Goal: Transaction & Acquisition: Book appointment/travel/reservation

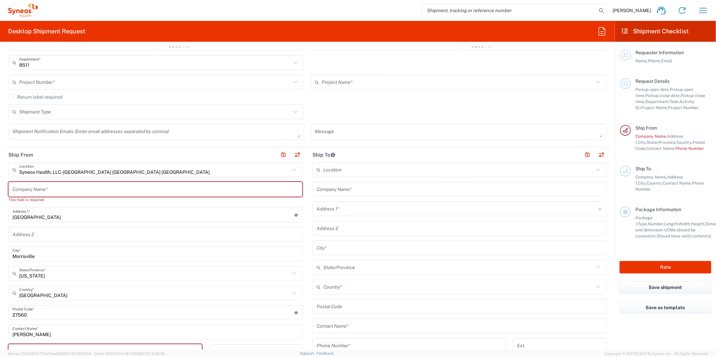
scroll to position [150, 0]
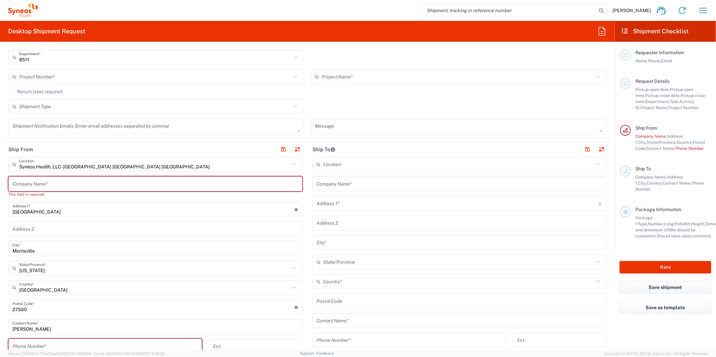
click at [41, 183] on input "text" at bounding box center [155, 184] width 286 height 12
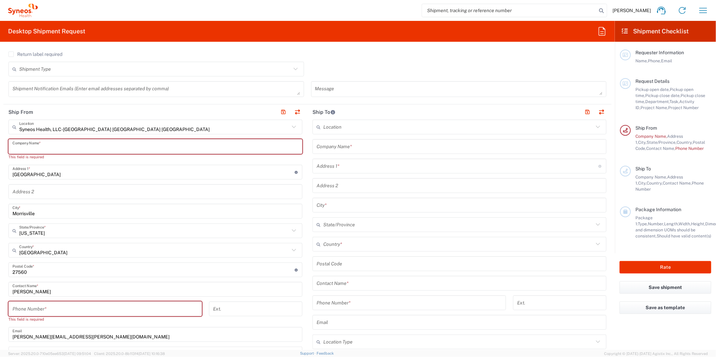
scroll to position [224, 0]
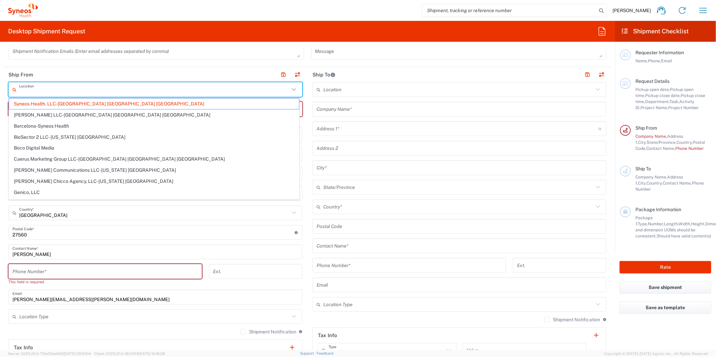
click at [102, 92] on input "text" at bounding box center [154, 90] width 270 height 12
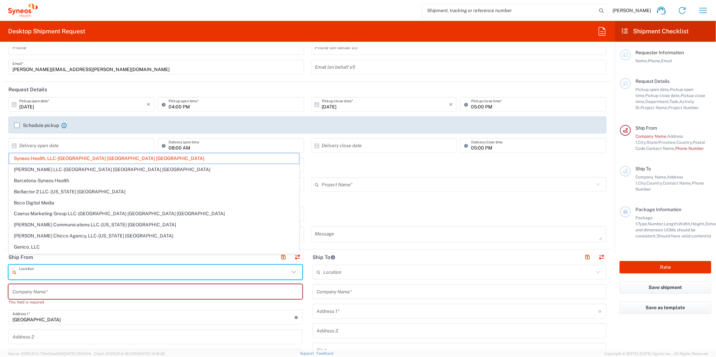
scroll to position [75, 0]
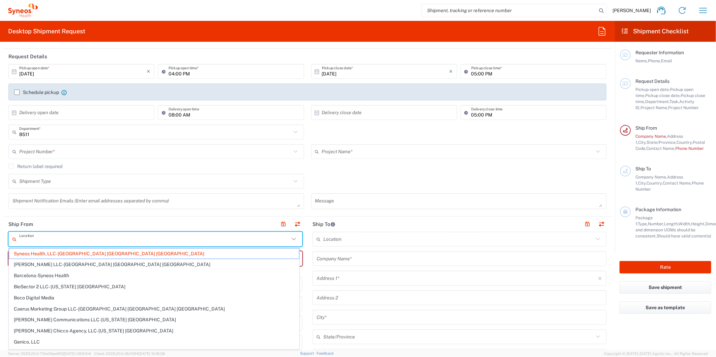
click at [2, 200] on form "Requester Information [PERSON_NAME] Name * Phone * [PERSON_NAME][EMAIL_ADDRESS]…" at bounding box center [307, 198] width 615 height 303
type input "Syneos Health, LLC-[GEOGRAPHIC_DATA] [GEOGRAPHIC_DATA] [GEOGRAPHIC_DATA]"
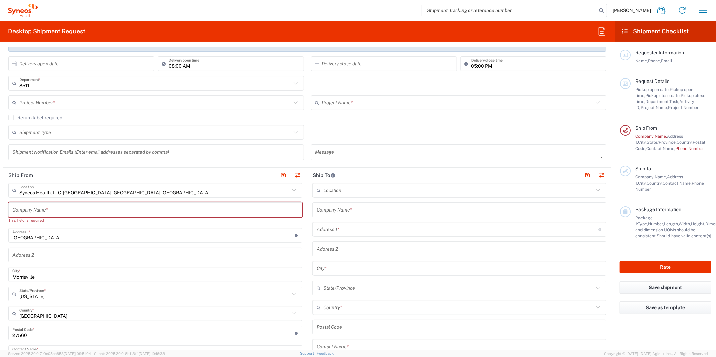
scroll to position [150, 0]
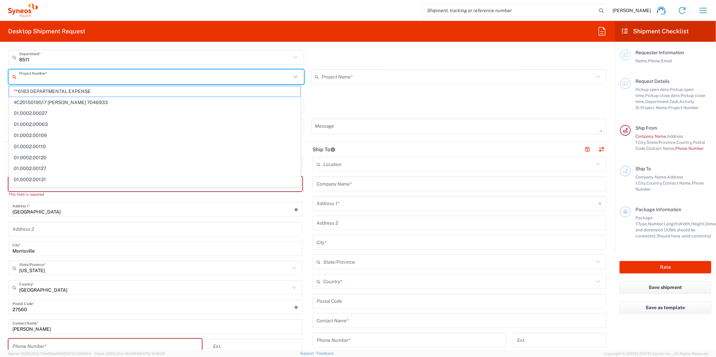
click at [81, 79] on input "text" at bounding box center [155, 77] width 272 height 12
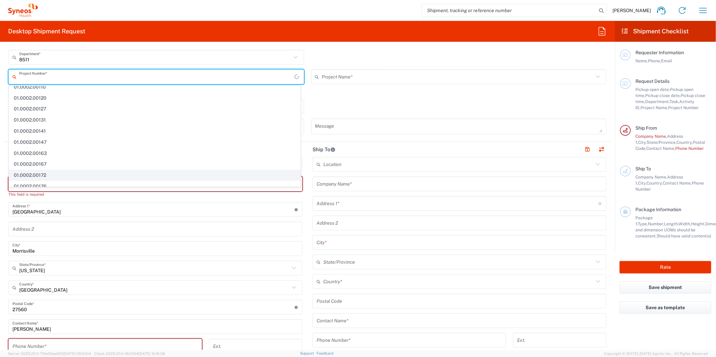
scroll to position [0, 0]
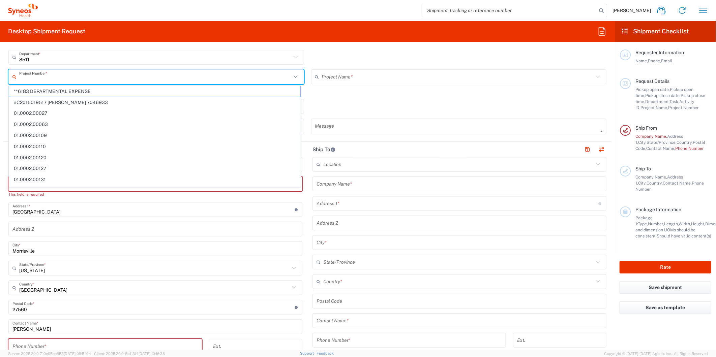
click at [35, 78] on input "text" at bounding box center [155, 77] width 272 height 12
click at [4, 142] on header "Ship From" at bounding box center [155, 149] width 304 height 15
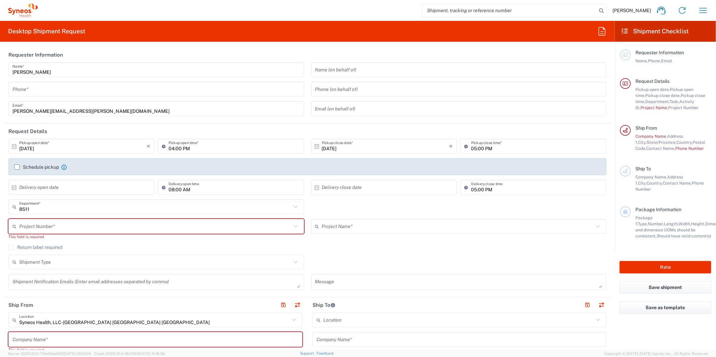
click at [38, 89] on input "tel" at bounding box center [155, 90] width 287 height 12
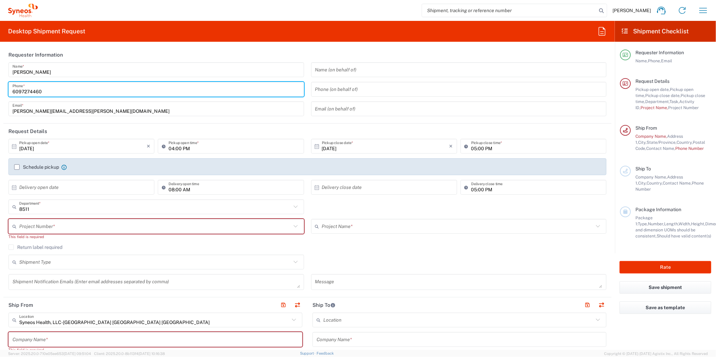
type input "6097274460"
click at [3, 97] on form "Requester Information [PERSON_NAME] Name * [PHONE_NUMBER] Phone * [PERSON_NAME]…" at bounding box center [307, 198] width 615 height 303
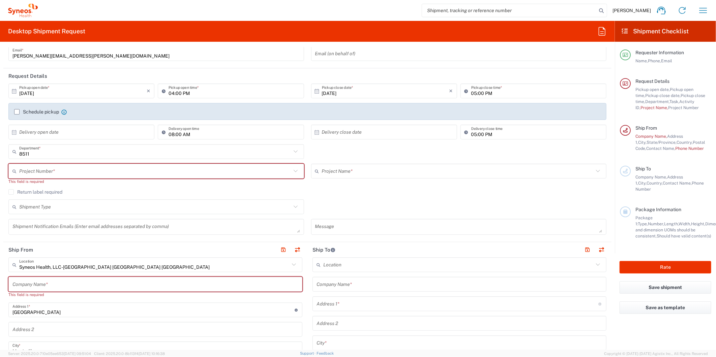
scroll to position [75, 0]
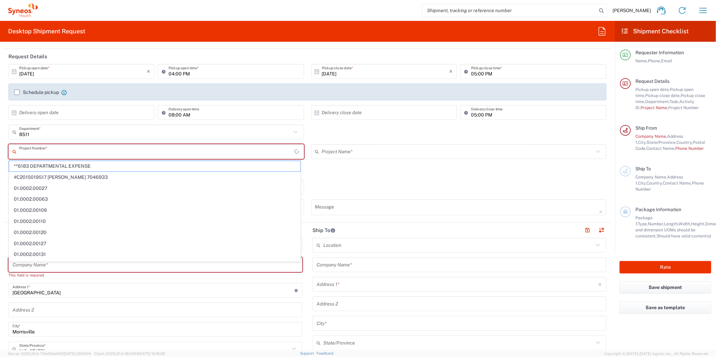
click at [34, 151] on input "text" at bounding box center [156, 152] width 275 height 12
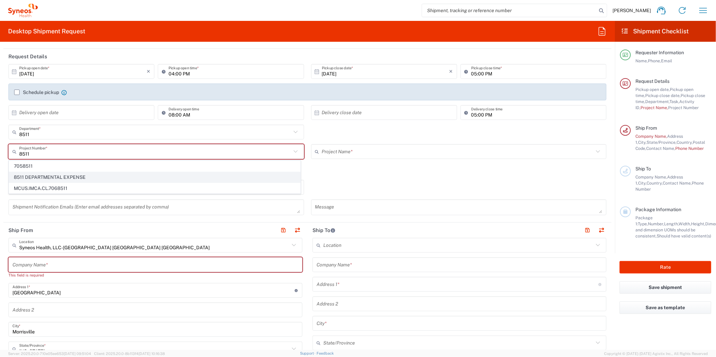
click at [38, 178] on span "8511 DEPARTMENTAL EXPENSE" at bounding box center [154, 177] width 291 height 10
type input "8511 DEPARTMENTAL EXPENSE"
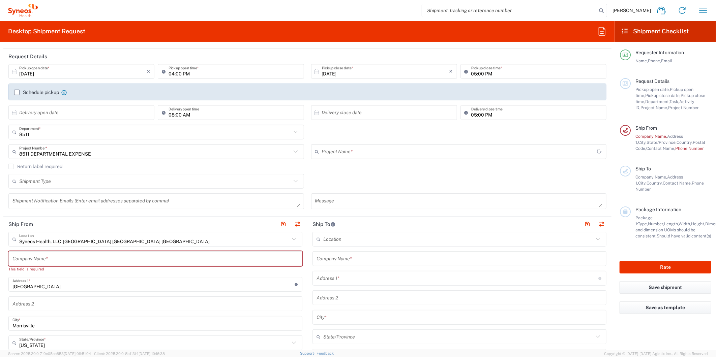
type input "8511 DEPARTMENTAL EXPENSE"
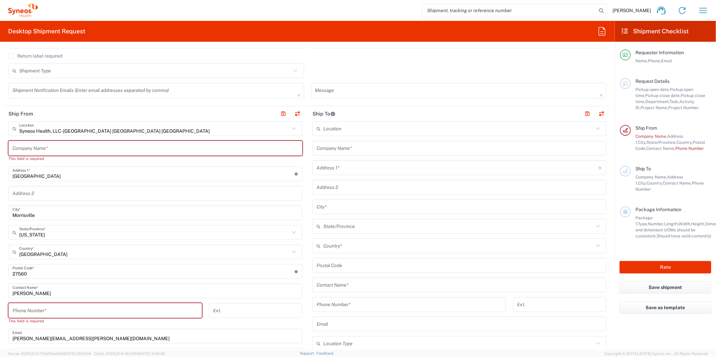
scroll to position [187, 0]
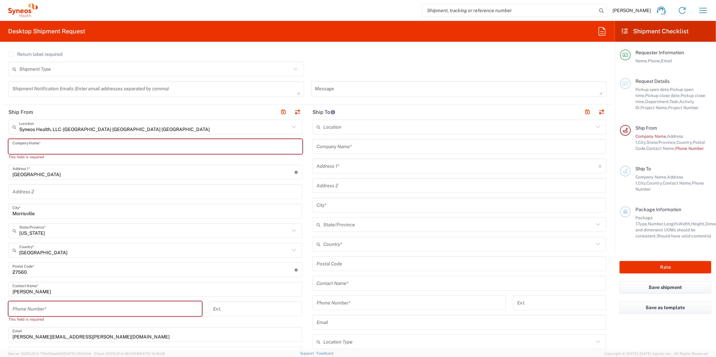
click at [40, 145] on input "text" at bounding box center [155, 147] width 286 height 12
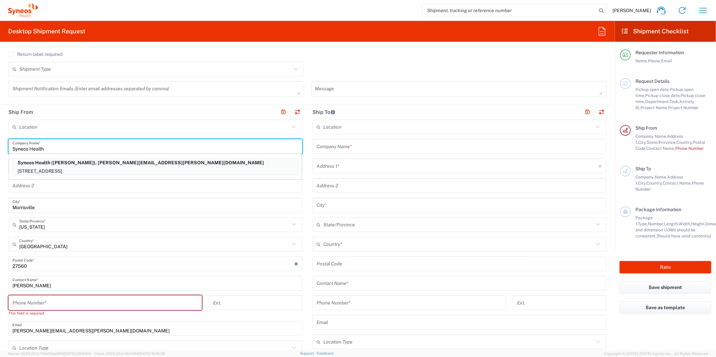
type input "Syneos Health"
click at [5, 185] on main "Location [PERSON_NAME] LLC-[GEOGRAPHIC_DATA] [GEOGRAPHIC_DATA] [GEOGRAPHIC_DATA…" at bounding box center [155, 264] width 304 height 289
click at [20, 185] on input "text" at bounding box center [155, 186] width 286 height 12
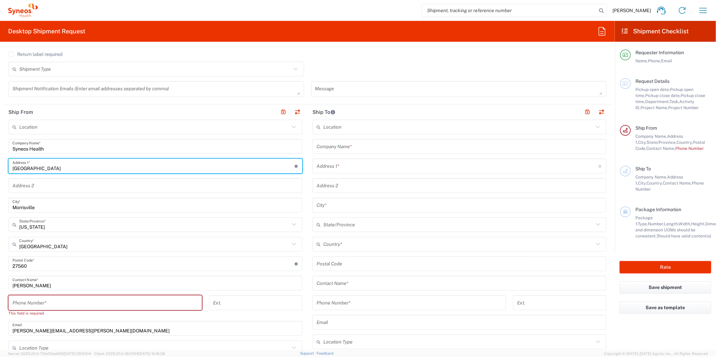
click at [58, 168] on input "[GEOGRAPHIC_DATA]" at bounding box center [153, 166] width 282 height 12
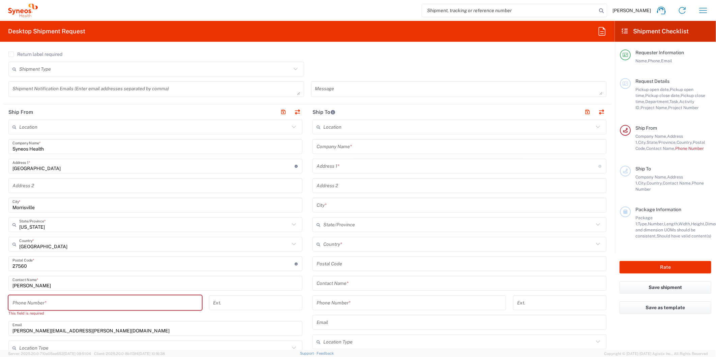
click at [56, 166] on input "[GEOGRAPHIC_DATA]" at bounding box center [153, 166] width 282 height 12
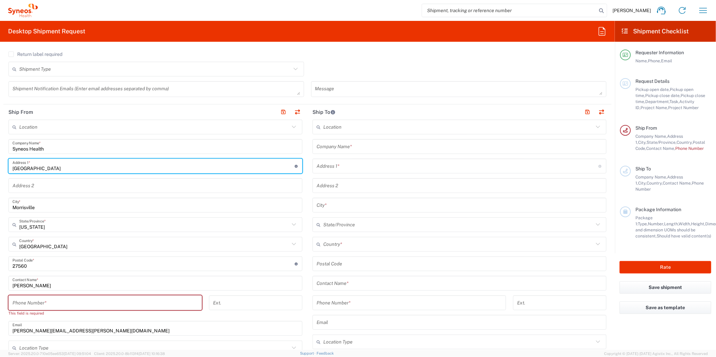
click at [56, 166] on input "[GEOGRAPHIC_DATA]" at bounding box center [153, 166] width 282 height 12
paste input "[STREET_ADDRESS]"
type input "[STREET_ADDRESS]"
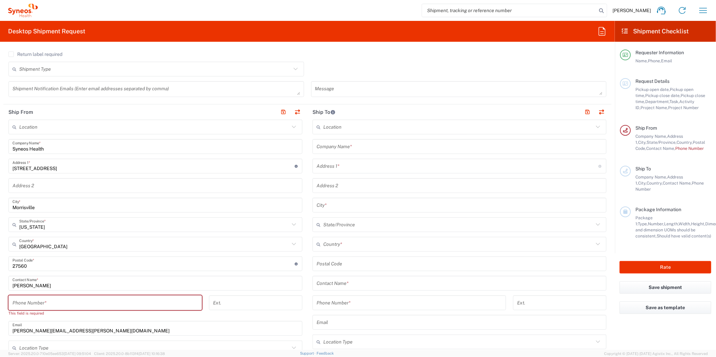
click at [35, 206] on input "Morrisville" at bounding box center [155, 206] width 286 height 12
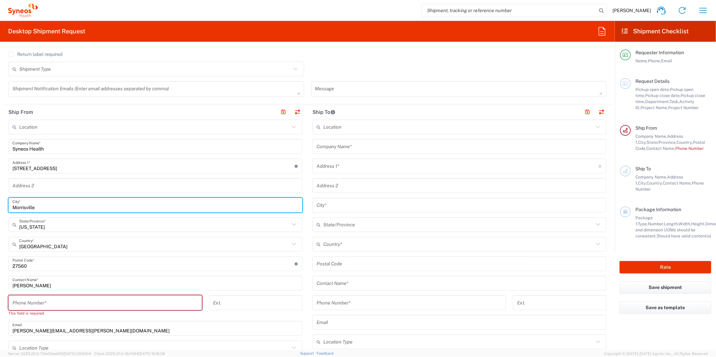
click at [35, 206] on input "Morrisville" at bounding box center [155, 206] width 286 height 12
paste input "[US_STATE]"
type input "[US_STATE]"
click at [55, 224] on input "text" at bounding box center [154, 225] width 270 height 12
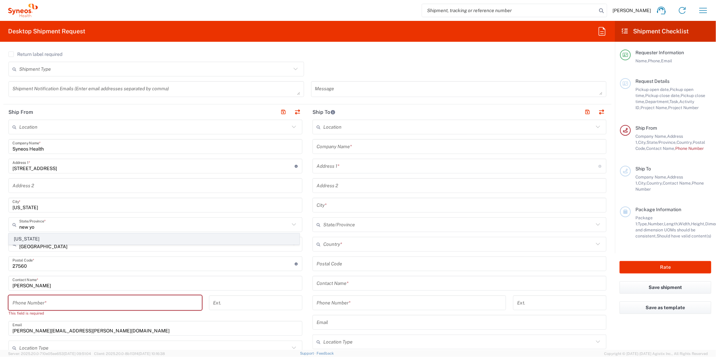
click at [19, 237] on span "[US_STATE]" at bounding box center [154, 239] width 290 height 10
type input "[US_STATE]"
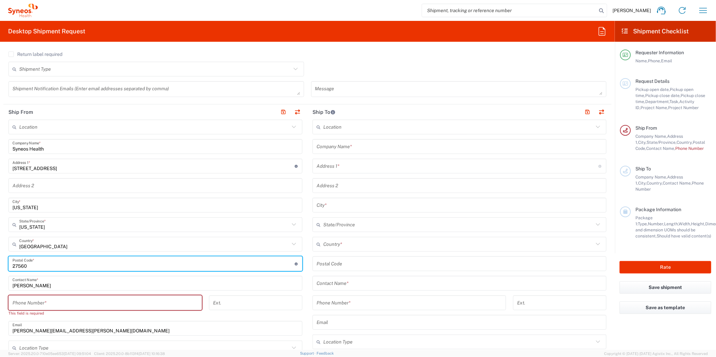
click at [51, 265] on input "undefined" at bounding box center [153, 264] width 282 height 12
paste input "10023"
type input "10023"
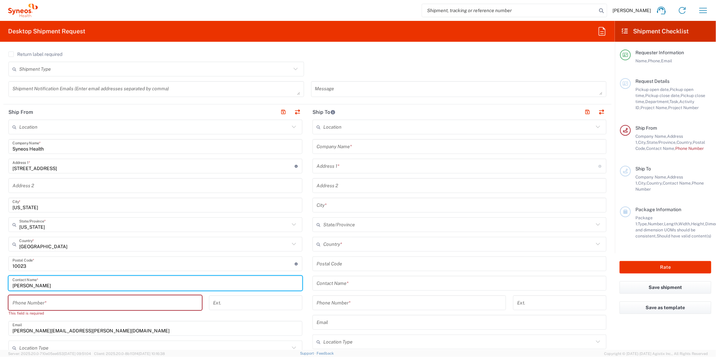
click at [45, 283] on input "[PERSON_NAME]" at bounding box center [155, 284] width 286 height 12
type input "[PERSON_NAME]"
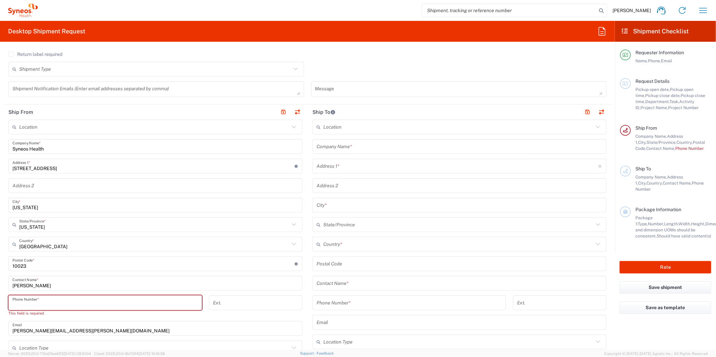
click at [39, 300] on input "tel" at bounding box center [104, 303] width 185 height 12
click at [70, 298] on input "tel" at bounding box center [104, 303] width 185 height 12
paste input "[PHONE_NUMBER]"
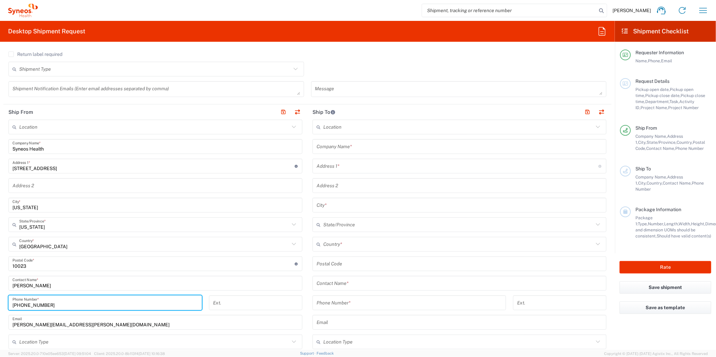
click at [22, 304] on input "[PHONE_NUMBER]" at bounding box center [104, 303] width 185 height 12
click at [31, 303] on input "917848 6612" at bounding box center [104, 303] width 185 height 12
type input "9178486612"
click at [3, 315] on main "Location [PERSON_NAME] LLC-[GEOGRAPHIC_DATA] [GEOGRAPHIC_DATA] [GEOGRAPHIC_DATA…" at bounding box center [155, 261] width 304 height 283
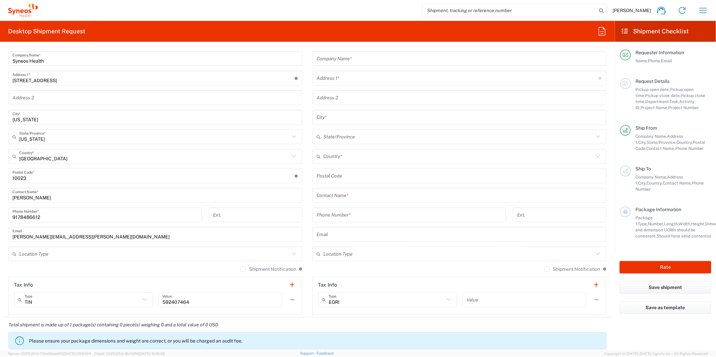
scroll to position [262, 0]
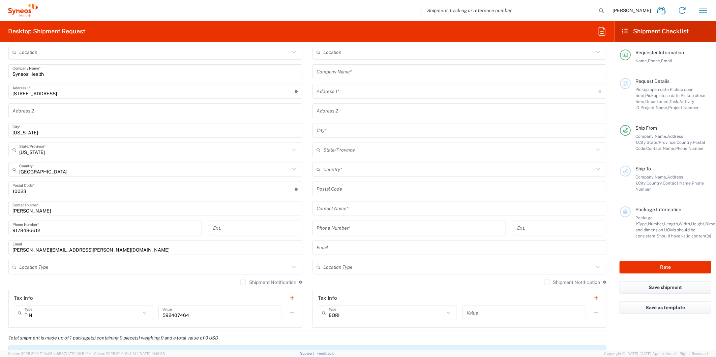
click at [96, 252] on input "[PERSON_NAME][EMAIL_ADDRESS][PERSON_NAME][DOMAIN_NAME]" at bounding box center [155, 248] width 286 height 12
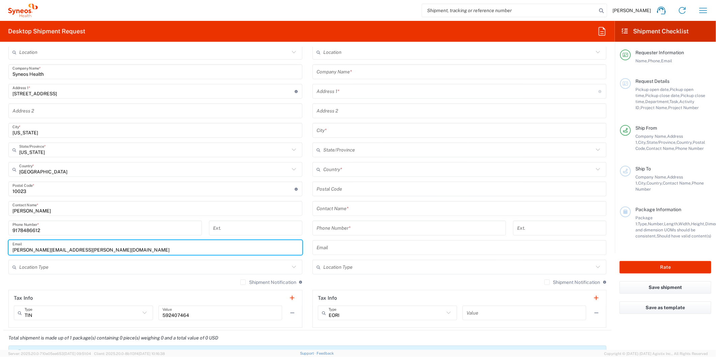
click at [93, 247] on input "[PERSON_NAME][EMAIL_ADDRESS][PERSON_NAME][DOMAIN_NAME]" at bounding box center [155, 248] width 286 height 12
paste input "asia.young"
click at [4, 258] on main "Location [PERSON_NAME] LLC-[GEOGRAPHIC_DATA] [GEOGRAPHIC_DATA] [GEOGRAPHIC_DATA…" at bounding box center [155, 186] width 304 height 283
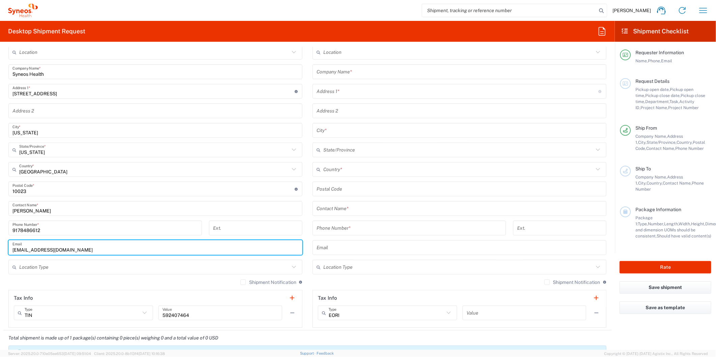
click at [83, 248] on input "[EMAIL_ADDRESS][DOMAIN_NAME]" at bounding box center [155, 248] width 286 height 12
type input "[PERSON_NAME][EMAIL_ADDRESS][PERSON_NAME][DOMAIN_NAME]"
click at [4, 248] on main "Location [PERSON_NAME] LLC-[GEOGRAPHIC_DATA] [GEOGRAPHIC_DATA] [GEOGRAPHIC_DATA…" at bounding box center [155, 186] width 304 height 283
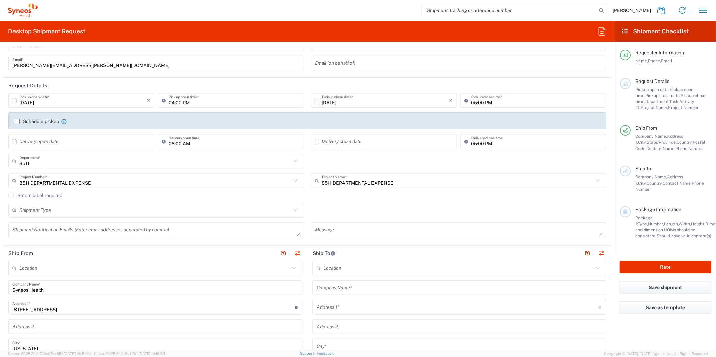
scroll to position [37, 0]
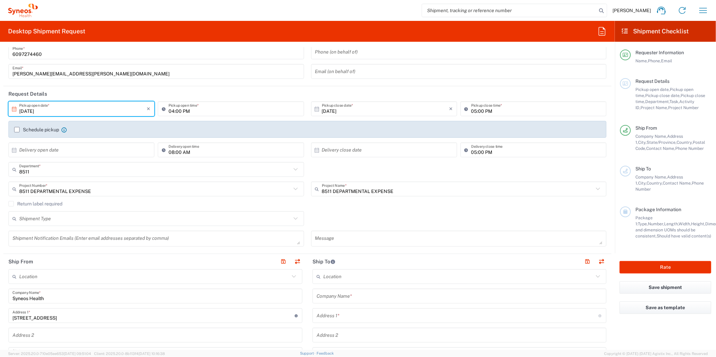
click at [116, 109] on input "[DATE]" at bounding box center [82, 109] width 127 height 12
click at [80, 142] on span "1" at bounding box center [83, 141] width 10 height 9
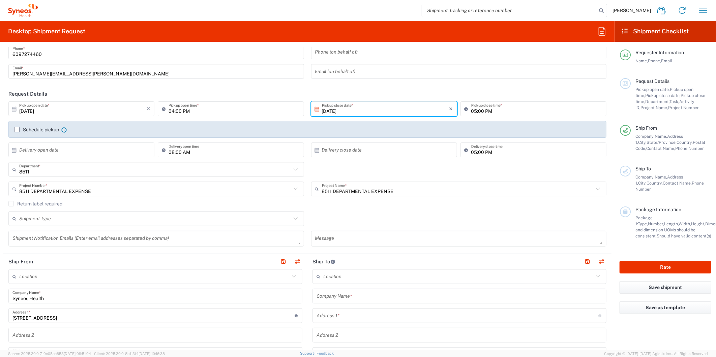
click at [345, 113] on input "[DATE]" at bounding box center [385, 109] width 127 height 12
click at [402, 141] on span "3" at bounding box center [401, 141] width 10 height 9
type input "[DATE]"
click at [304, 116] on div "[DATE] × Pickup open date * Cancel Apply 04:00 PM Pickup open time *" at bounding box center [156, 111] width 303 height 20
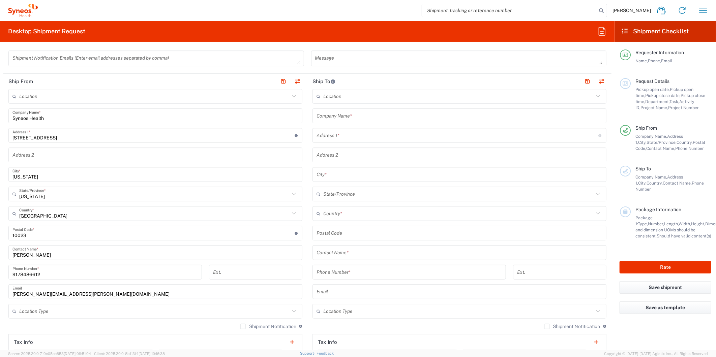
scroll to position [224, 0]
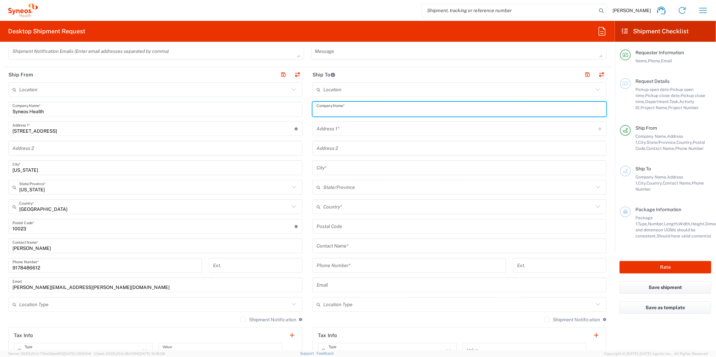
click at [335, 110] on input "text" at bounding box center [459, 109] width 286 height 12
type input "ATT: Cricket Price"
drag, startPoint x: 335, startPoint y: 128, endPoint x: 338, endPoint y: 125, distance: 4.1
click at [338, 125] on input "text" at bounding box center [457, 129] width 282 height 12
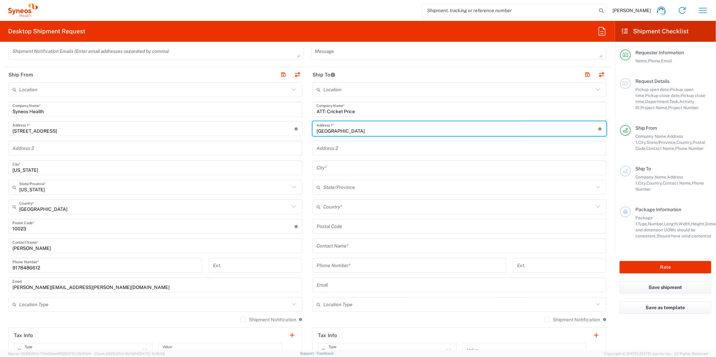
type input "[GEOGRAPHIC_DATA]"
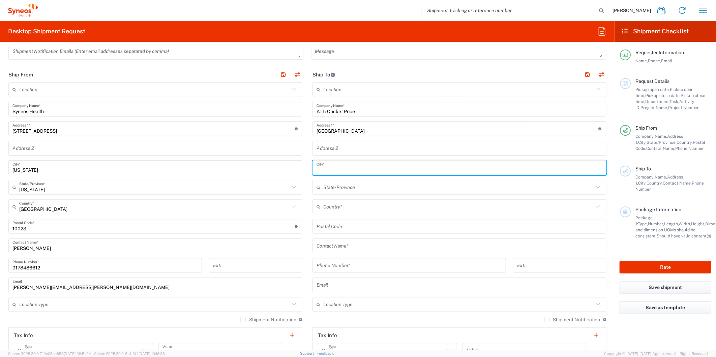
click at [318, 166] on input "text" at bounding box center [459, 168] width 286 height 12
type input "<"
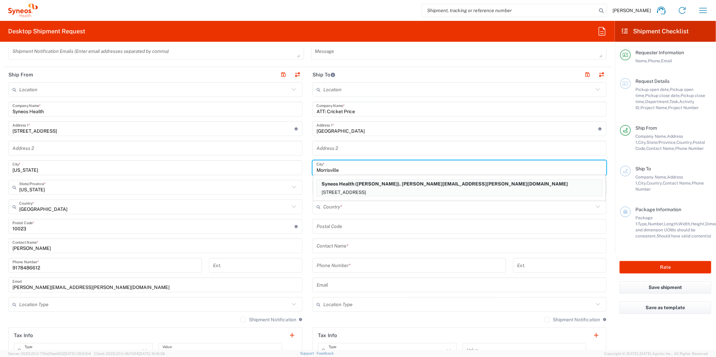
type input "Morrisville"
click at [300, 178] on main "Location [PERSON_NAME] LLC-[GEOGRAPHIC_DATA] [GEOGRAPHIC_DATA] [GEOGRAPHIC_DATA…" at bounding box center [155, 223] width 304 height 283
click at [307, 191] on main "Location [PERSON_NAME] LLC-[GEOGRAPHIC_DATA] [GEOGRAPHIC_DATA] [GEOGRAPHIC_DATA…" at bounding box center [459, 223] width 304 height 283
click at [332, 208] on input "text" at bounding box center [458, 207] width 270 height 12
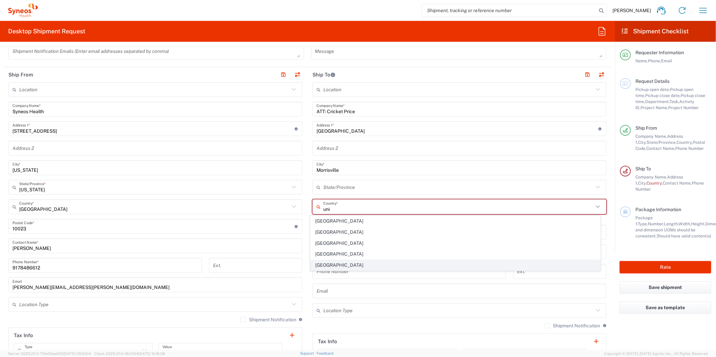
click at [322, 266] on span "[GEOGRAPHIC_DATA]" at bounding box center [455, 265] width 290 height 10
type input "[GEOGRAPHIC_DATA]"
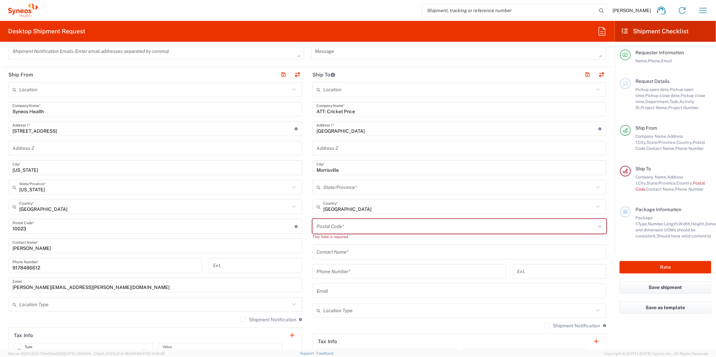
click at [335, 187] on input "text" at bounding box center [458, 188] width 270 height 12
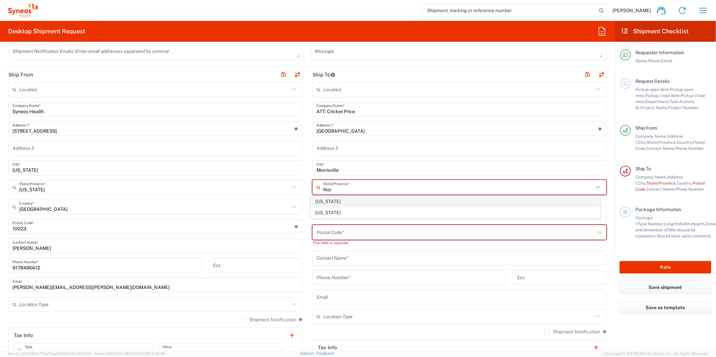
click at [326, 199] on span "[US_STATE]" at bounding box center [455, 201] width 290 height 10
type input "[US_STATE]"
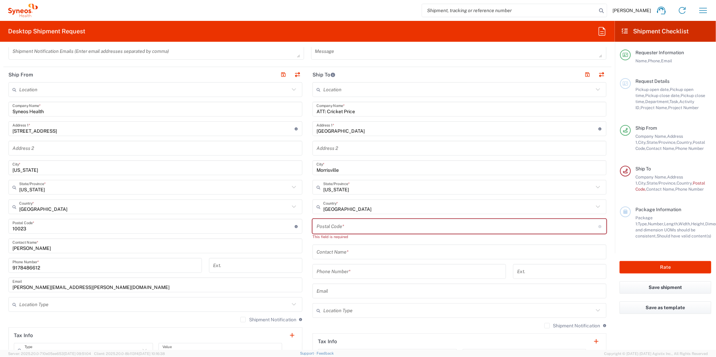
click at [333, 232] on div "Postal Code * Postal Code for [GEOGRAPHIC_DATA] should have the following forma…" at bounding box center [459, 226] width 294 height 15
click at [333, 223] on input "undefined" at bounding box center [457, 227] width 282 height 12
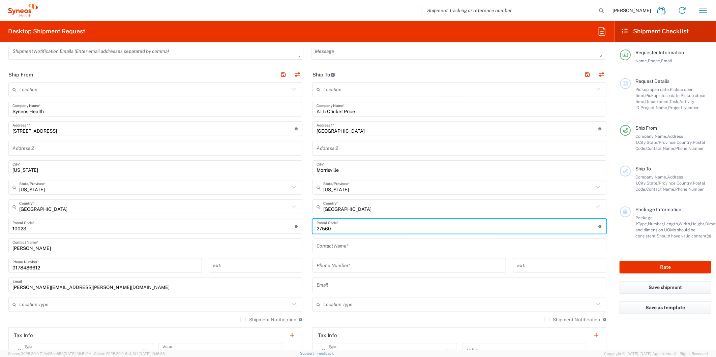
type input "27560"
click at [307, 206] on main "Location [PERSON_NAME] LLC-[GEOGRAPHIC_DATA] [GEOGRAPHIC_DATA] [GEOGRAPHIC_DATA…" at bounding box center [459, 223] width 304 height 283
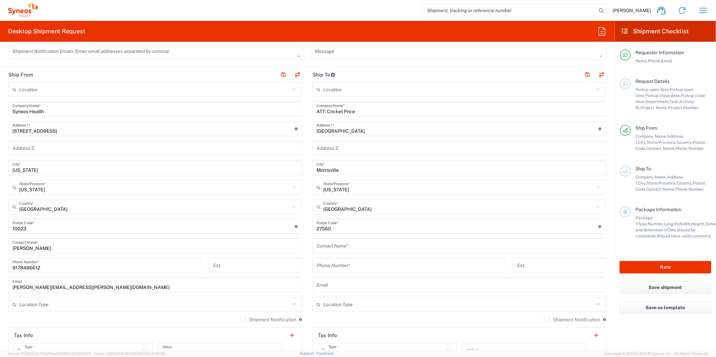
click at [332, 246] on input "text" at bounding box center [459, 246] width 286 height 12
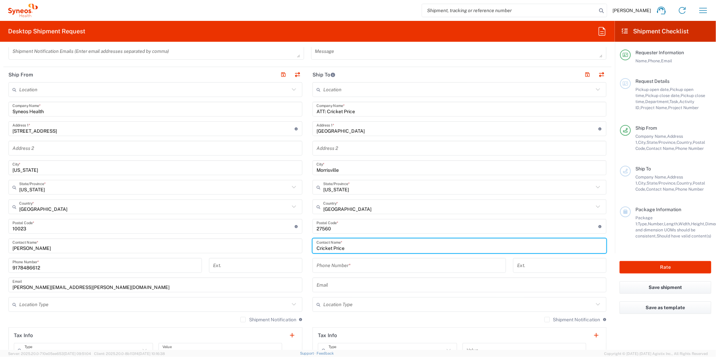
type input "Cricket Price"
click at [337, 267] on input "tel" at bounding box center [408, 266] width 185 height 12
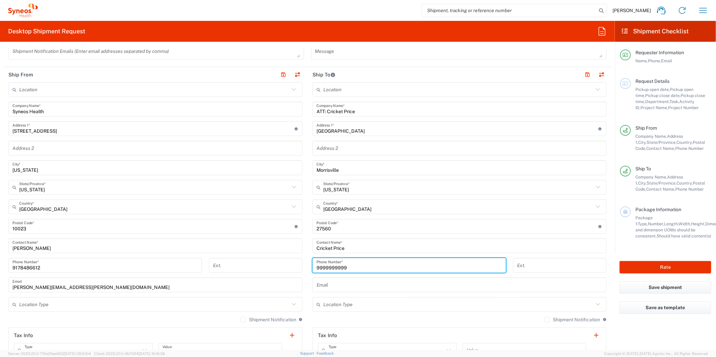
type input "9999999999"
click at [309, 261] on div "[PHONE_NUMBER] Phone Number *" at bounding box center [409, 268] width 201 height 20
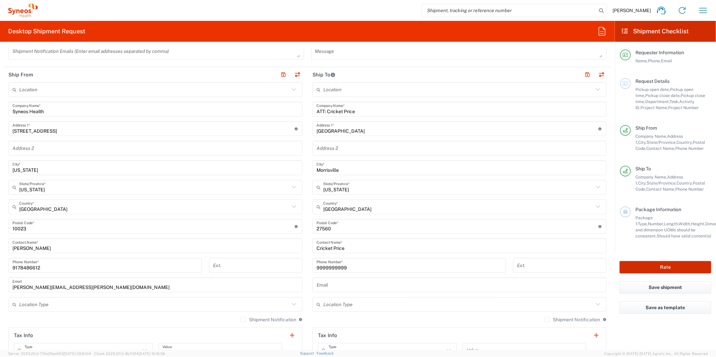
click at [639, 266] on button "Rate" at bounding box center [665, 267] width 92 height 12
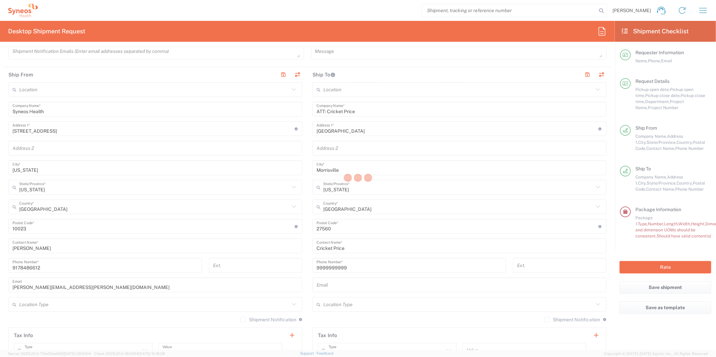
type input "8511 DEPARTMENTAL EXPENSE"
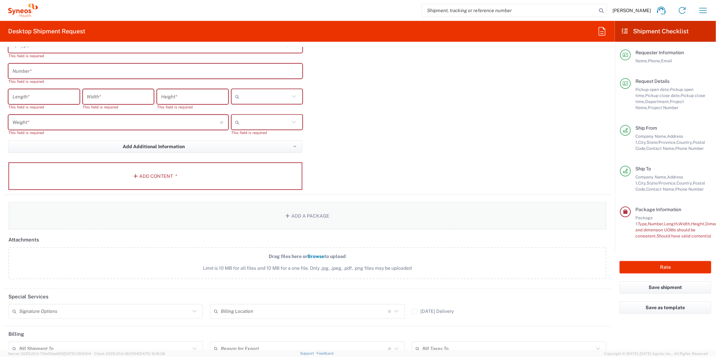
scroll to position [531, 0]
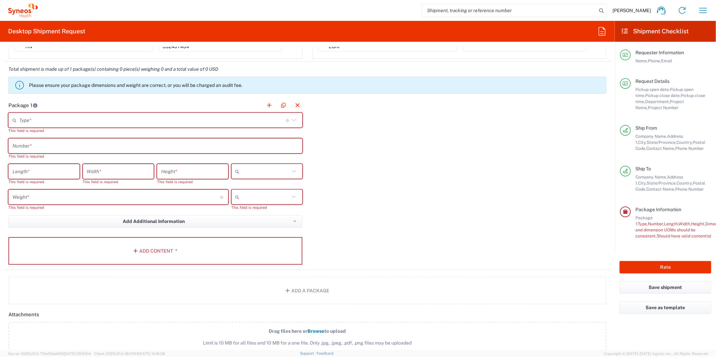
click at [50, 123] on input "text" at bounding box center [152, 121] width 267 height 12
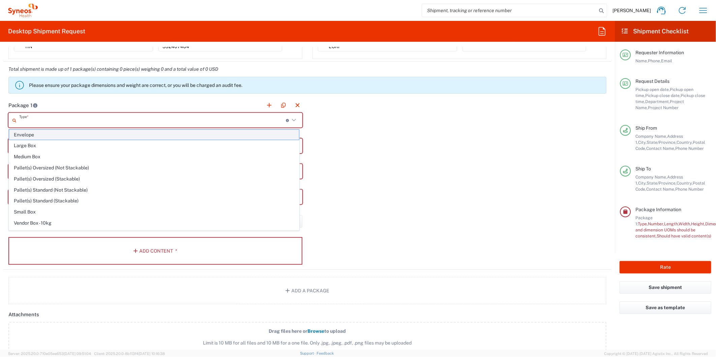
click at [45, 138] on span "Envelope" at bounding box center [154, 135] width 290 height 10
type input "Envelope"
type input "1"
type input "9.5"
type input "12.5"
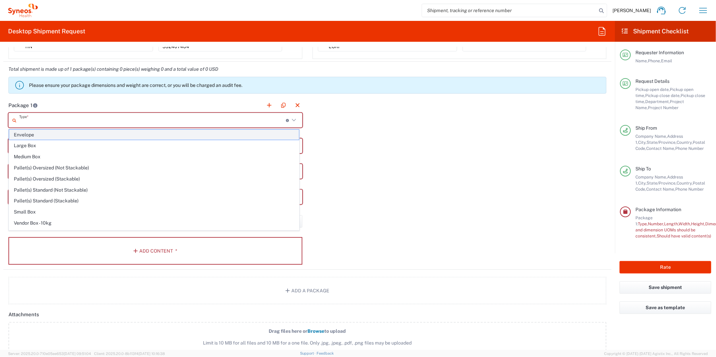
type input "0.25"
type input "in"
type input "0.45"
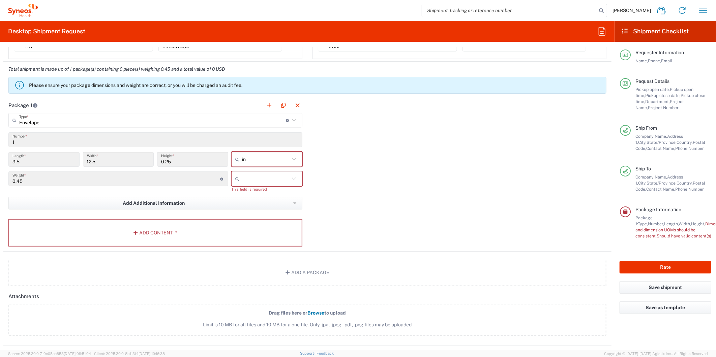
click at [258, 181] on input "text" at bounding box center [266, 179] width 48 height 11
click at [245, 204] on span "lbs" at bounding box center [264, 204] width 69 height 10
type input "lbs"
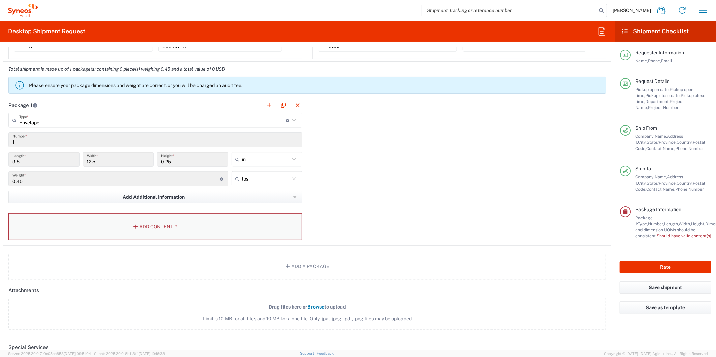
click at [148, 231] on button "Add Content *" at bounding box center [155, 227] width 294 height 28
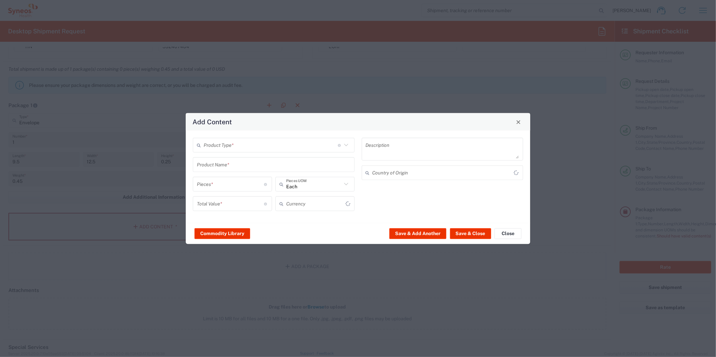
type input "US Dollar"
click at [250, 148] on input "text" at bounding box center [271, 145] width 134 height 12
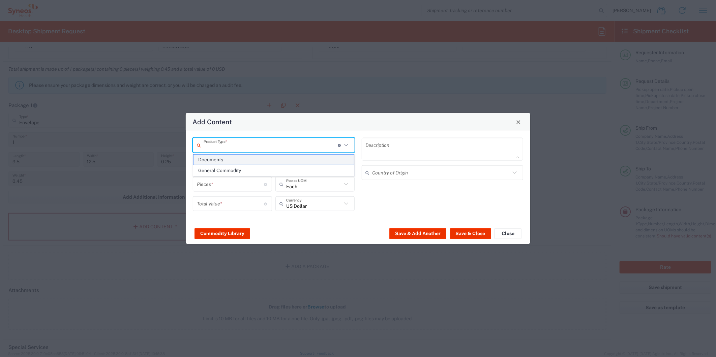
click at [245, 157] on span "Documents" at bounding box center [273, 160] width 160 height 10
type input "Documents"
type input "1"
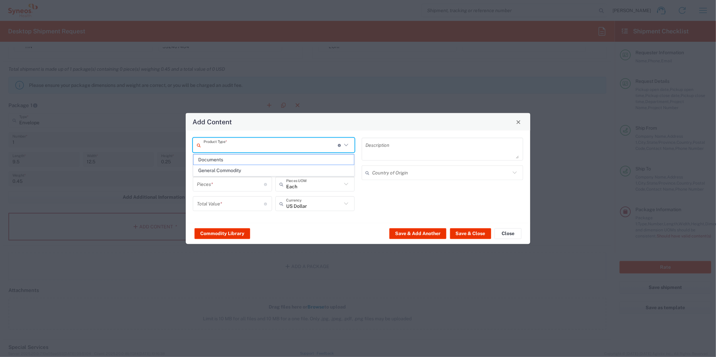
type textarea "Documents"
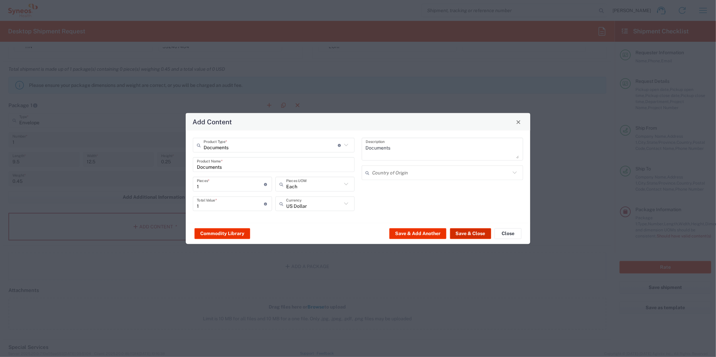
click at [460, 233] on button "Save & Close" at bounding box center [470, 233] width 41 height 11
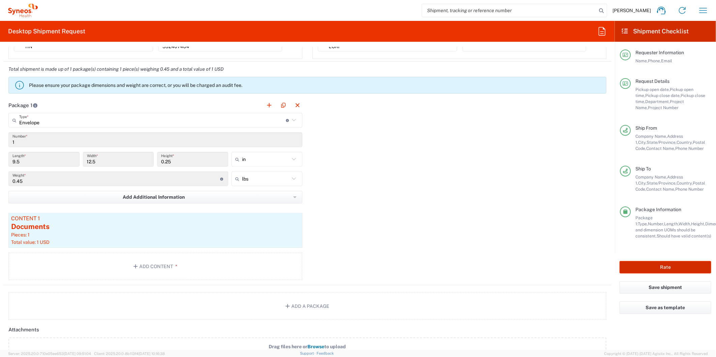
click at [642, 268] on button "Rate" at bounding box center [665, 267] width 92 height 12
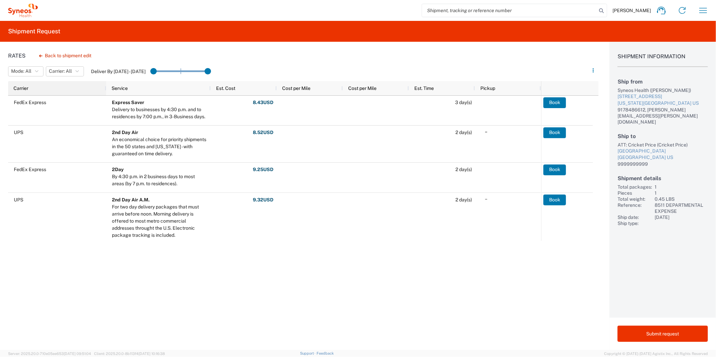
click at [92, 89] on div "Carrier" at bounding box center [58, 88] width 90 height 11
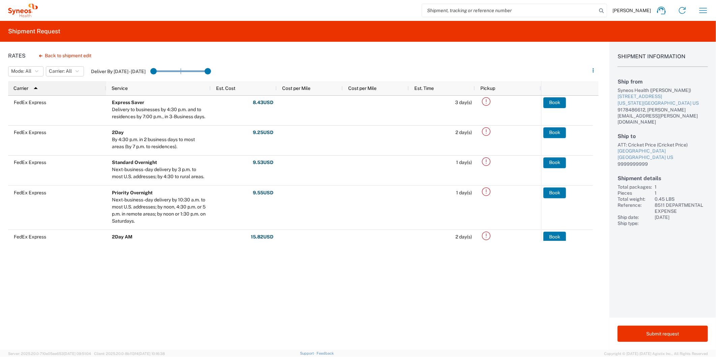
click at [92, 89] on div "Carrier 1" at bounding box center [58, 88] width 90 height 11
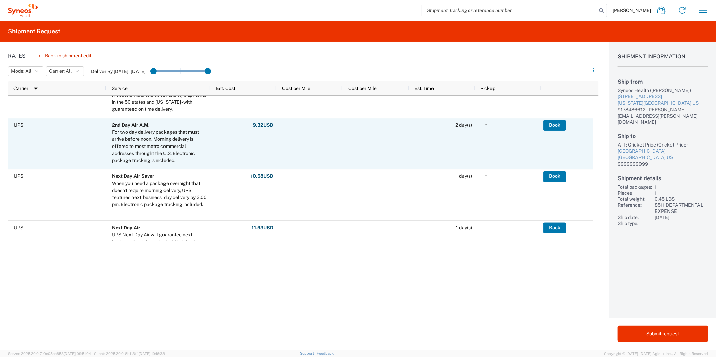
scroll to position [37, 0]
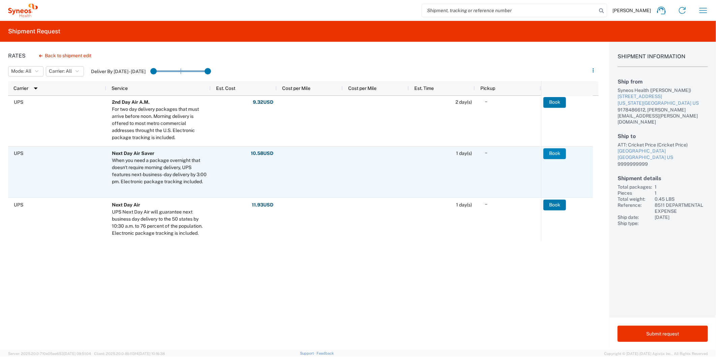
click at [553, 153] on button "Book" at bounding box center [554, 153] width 23 height 11
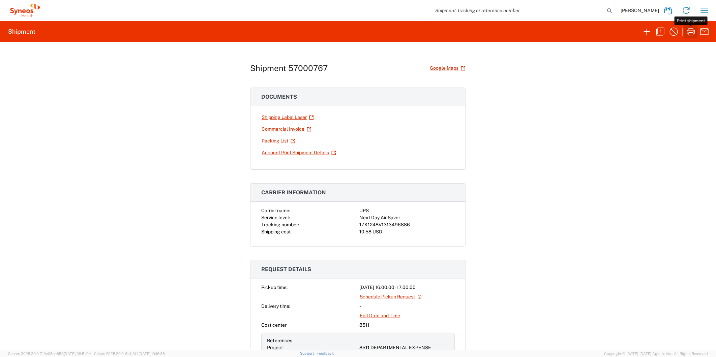
click at [687, 33] on icon "button" at bounding box center [691, 31] width 8 height 7
